Goal: Task Accomplishment & Management: Use online tool/utility

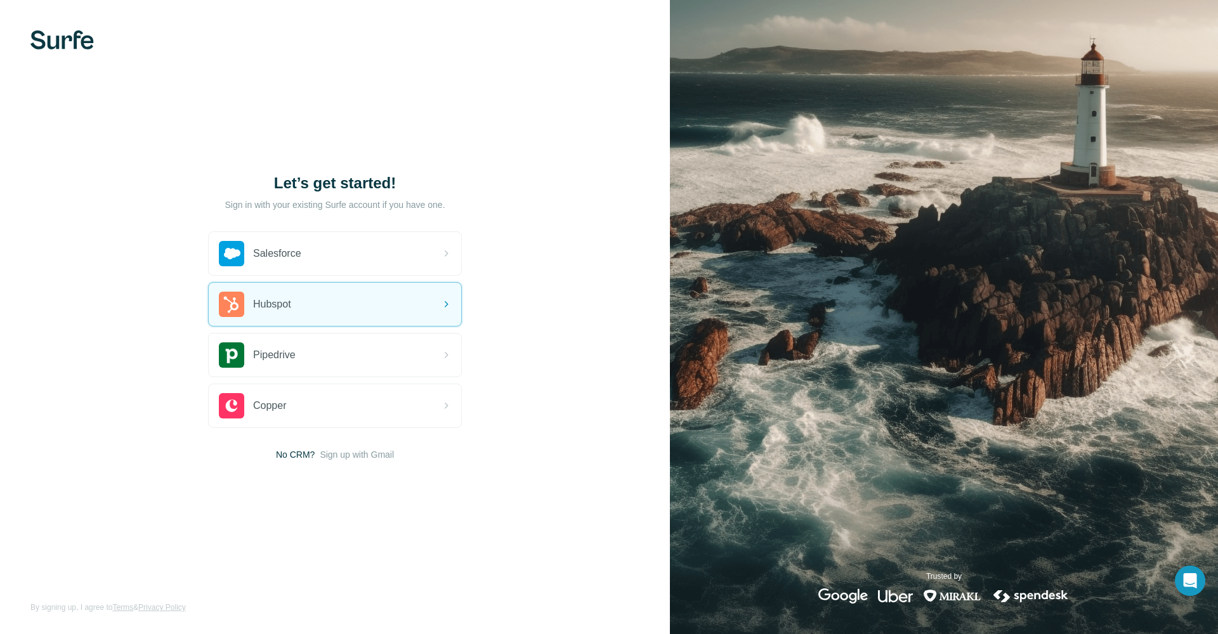
click at [127, 358] on div "Let’s get started! Sign in with your existing Surfe account if you have one. Sa…" at bounding box center [335, 317] width 670 height 634
click at [523, 98] on div "Let’s get started! Sign in with your existing Surfe account if you have one. Sa…" at bounding box center [335, 317] width 670 height 634
click at [417, 303] on div "Hubspot" at bounding box center [335, 304] width 252 height 43
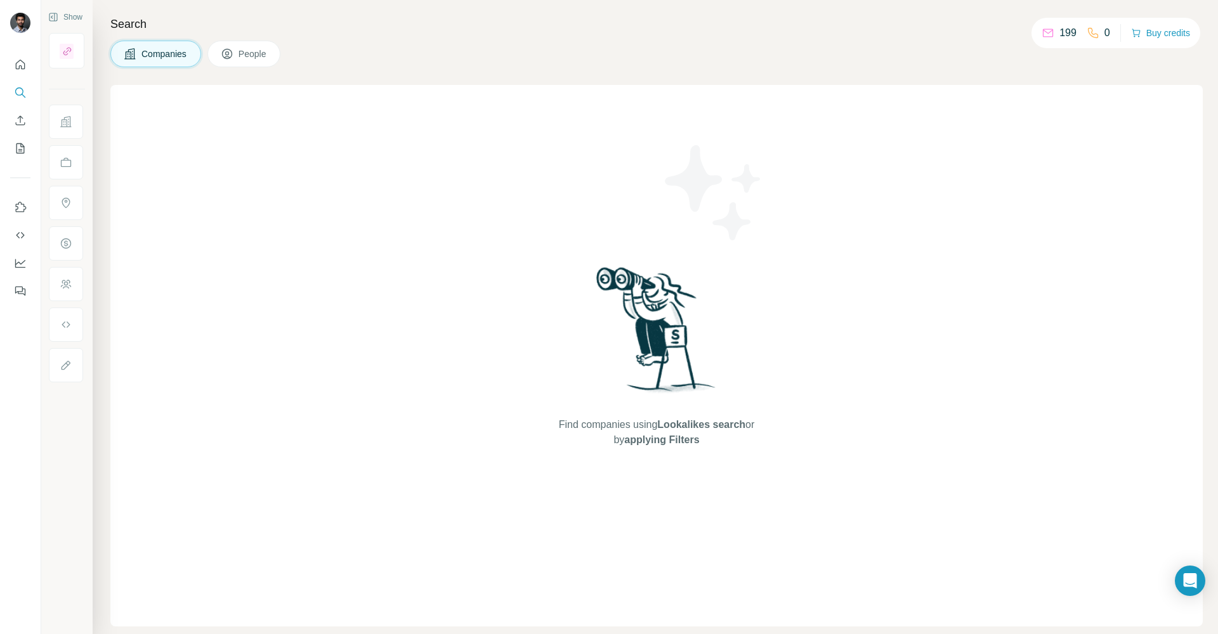
click at [934, 378] on div "Find companies using Lookalikes search or by applying Filters" at bounding box center [656, 356] width 1092 height 542
click at [1035, 284] on div "Find companies using Lookalikes search or by applying Filters" at bounding box center [656, 356] width 1092 height 542
